Goal: Information Seeking & Learning: Learn about a topic

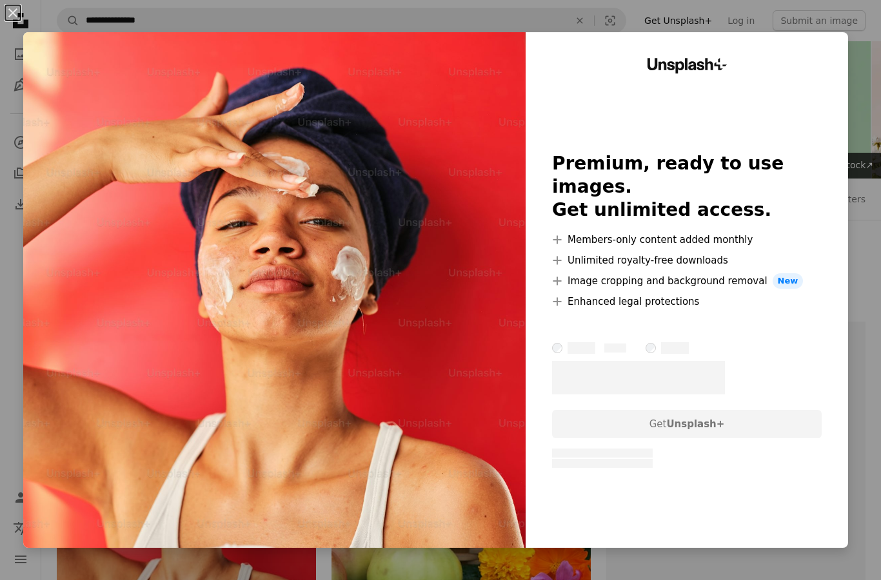
scroll to position [221, 0]
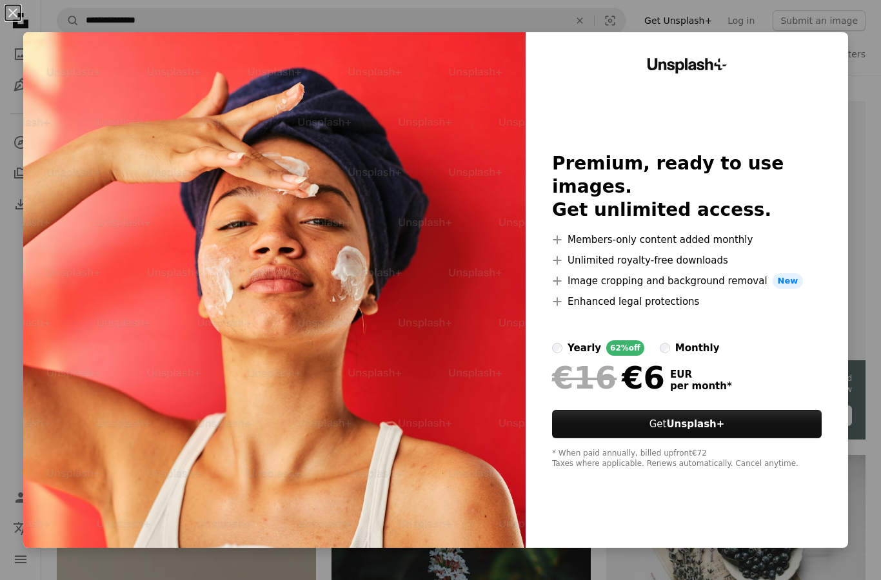
click at [861, 39] on div "An X shape Unsplash+ Premium, ready to use images. Get unlimited access. A plus…" at bounding box center [440, 290] width 881 height 580
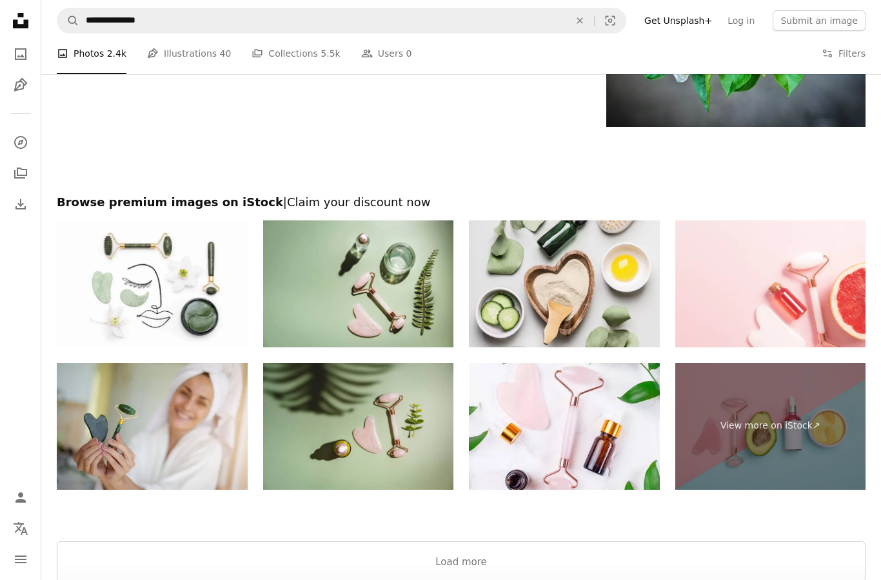
scroll to position [2145, 0]
click at [469, 558] on button "Load more" at bounding box center [461, 562] width 809 height 41
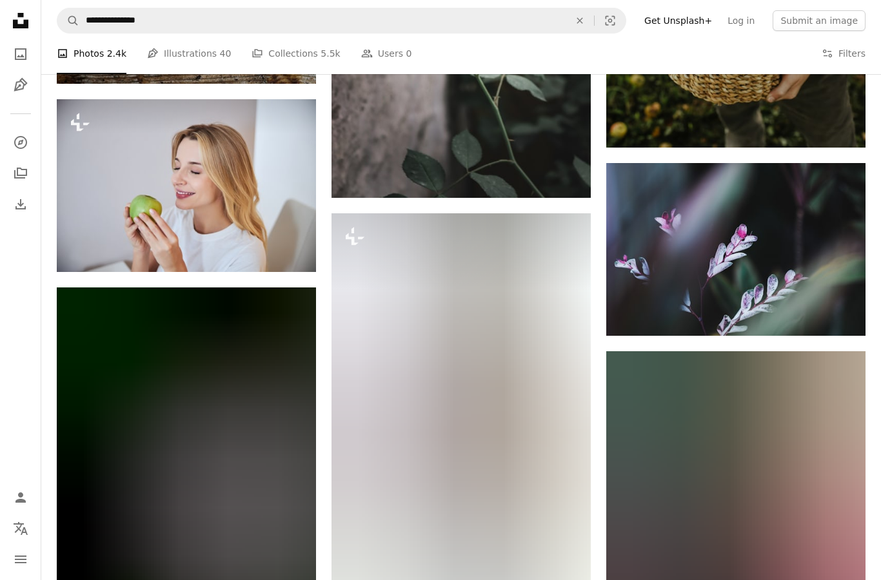
scroll to position [14081, 0]
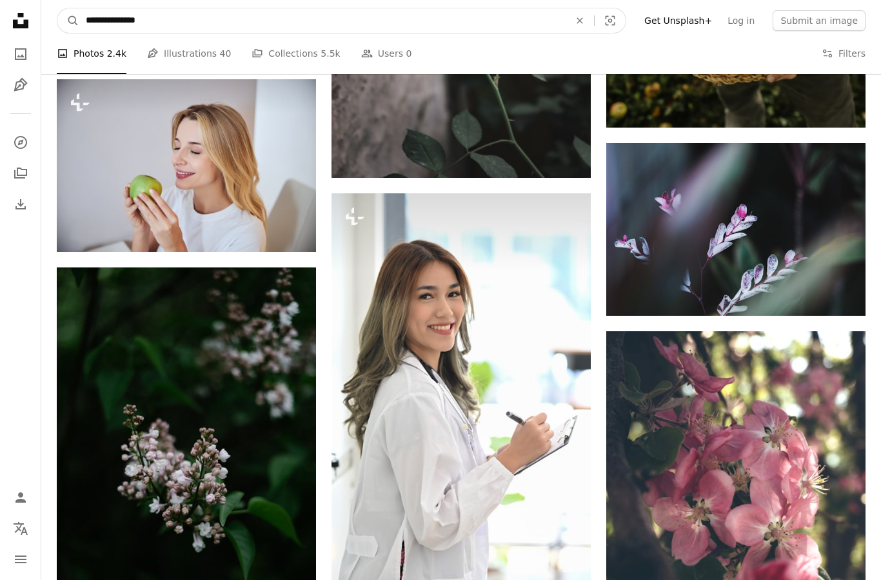
click at [193, 14] on input "**********" at bounding box center [322, 20] width 486 height 25
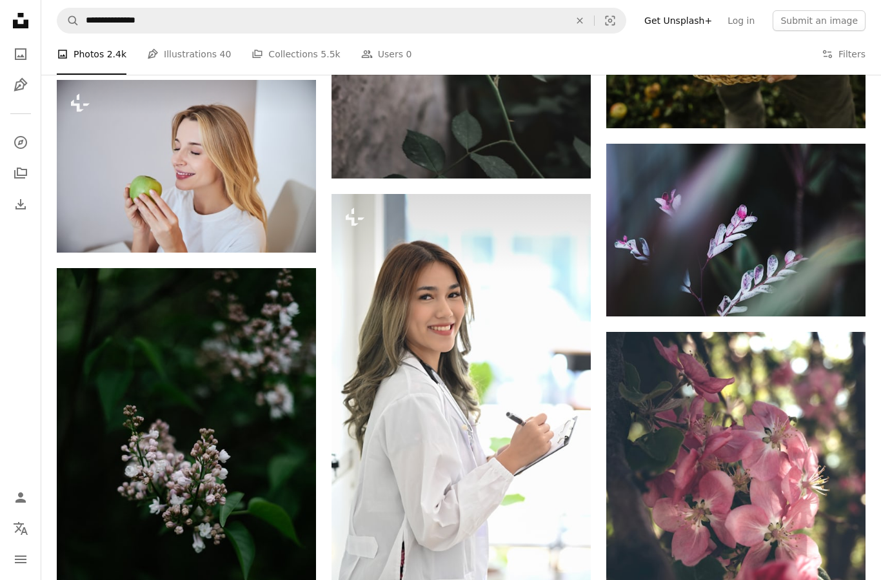
click at [593, 19] on icon "An X shape" at bounding box center [580, 20] width 28 height 10
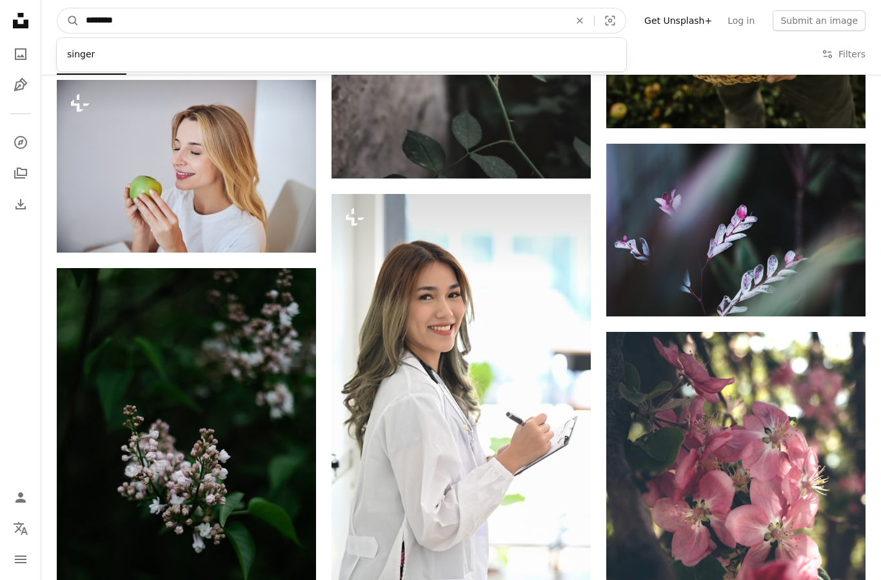
type input "*********"
click at [68, 20] on button "A magnifying glass" at bounding box center [68, 20] width 22 height 25
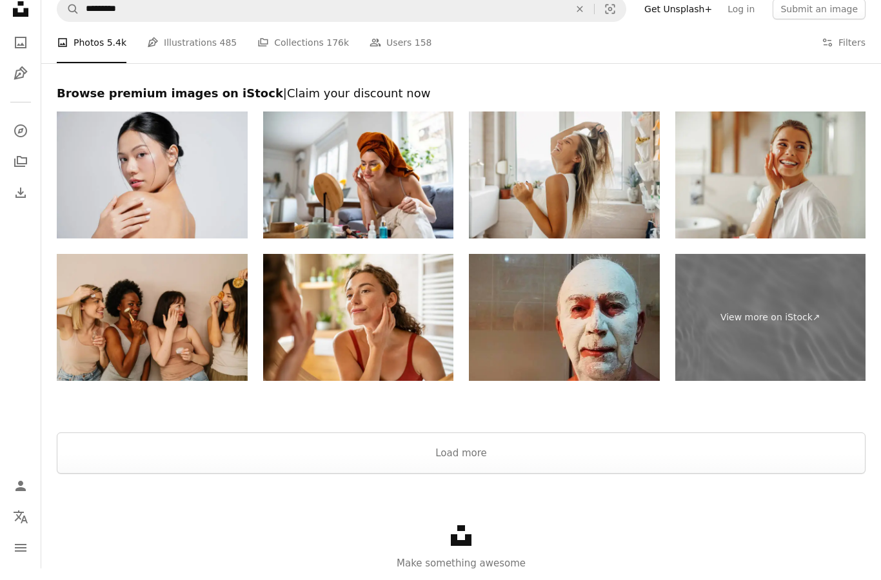
scroll to position [2748, 0]
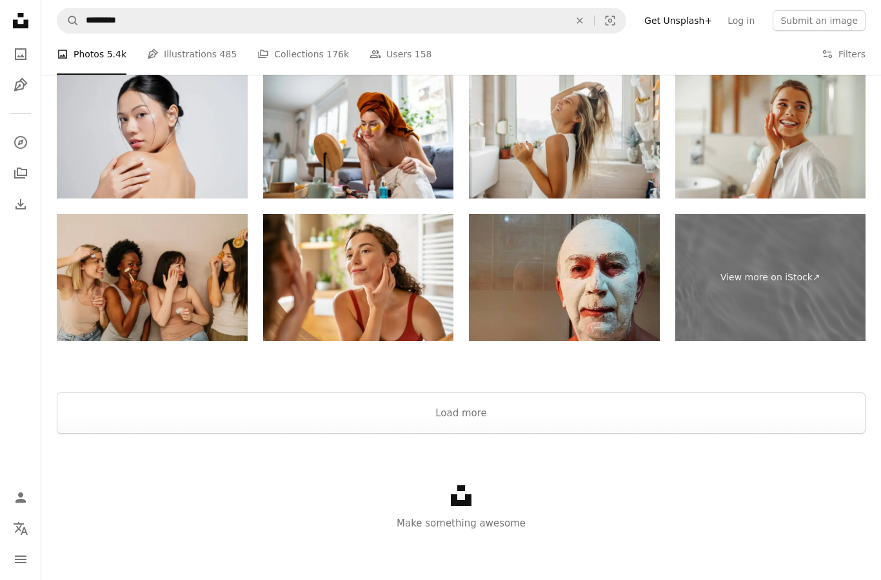
click at [468, 425] on button "Load more" at bounding box center [461, 413] width 809 height 41
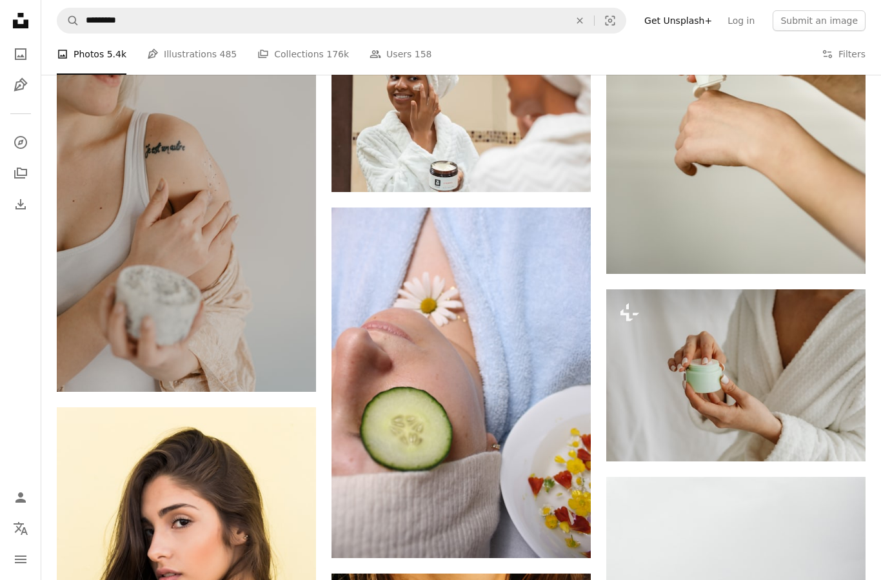
scroll to position [8757, 0]
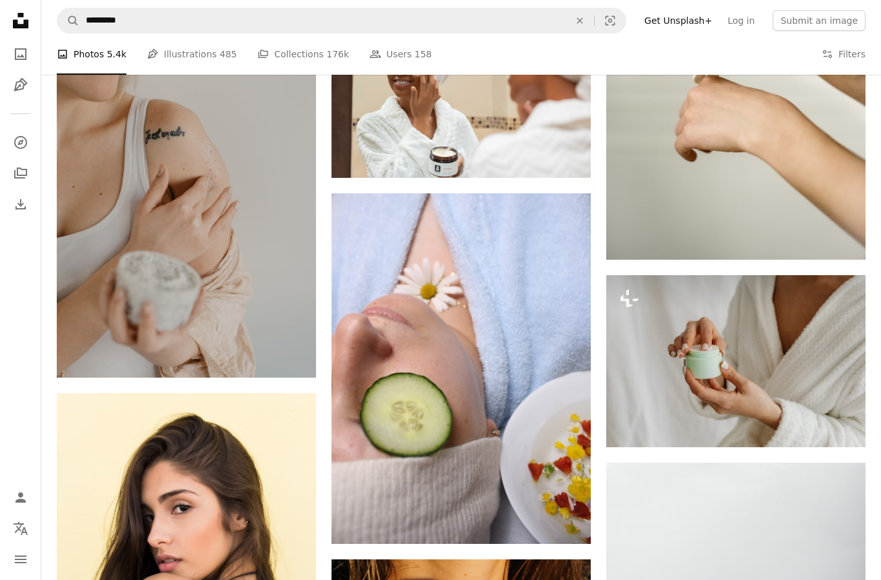
click at [528, 400] on img at bounding box center [460, 368] width 259 height 351
